Goal: Navigation & Orientation: Find specific page/section

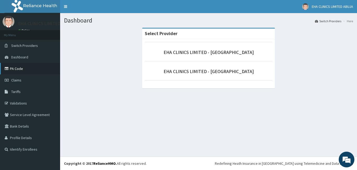
click at [14, 67] on link "PA Code" at bounding box center [30, 69] width 60 height 12
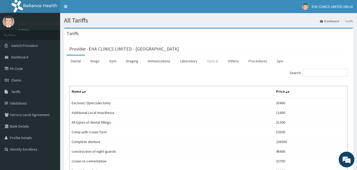
click at [214, 61] on link "Optical" at bounding box center [213, 60] width 20 height 11
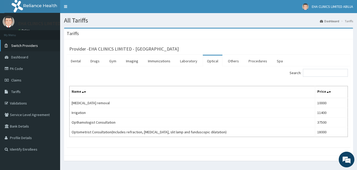
click at [21, 46] on span "Switch Providers" at bounding box center [24, 45] width 27 height 5
